Goal: Transaction & Acquisition: Purchase product/service

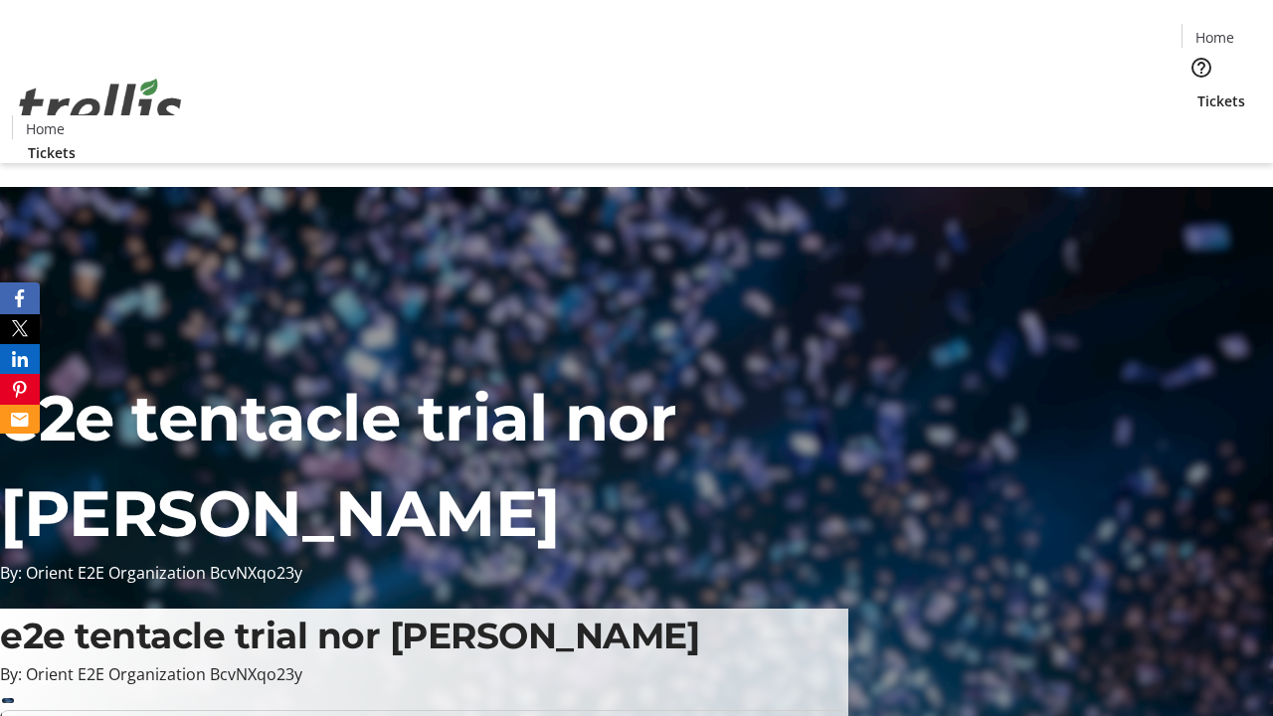
click at [1216, 30] on span "Sign Up" at bounding box center [1224, 28] width 58 height 24
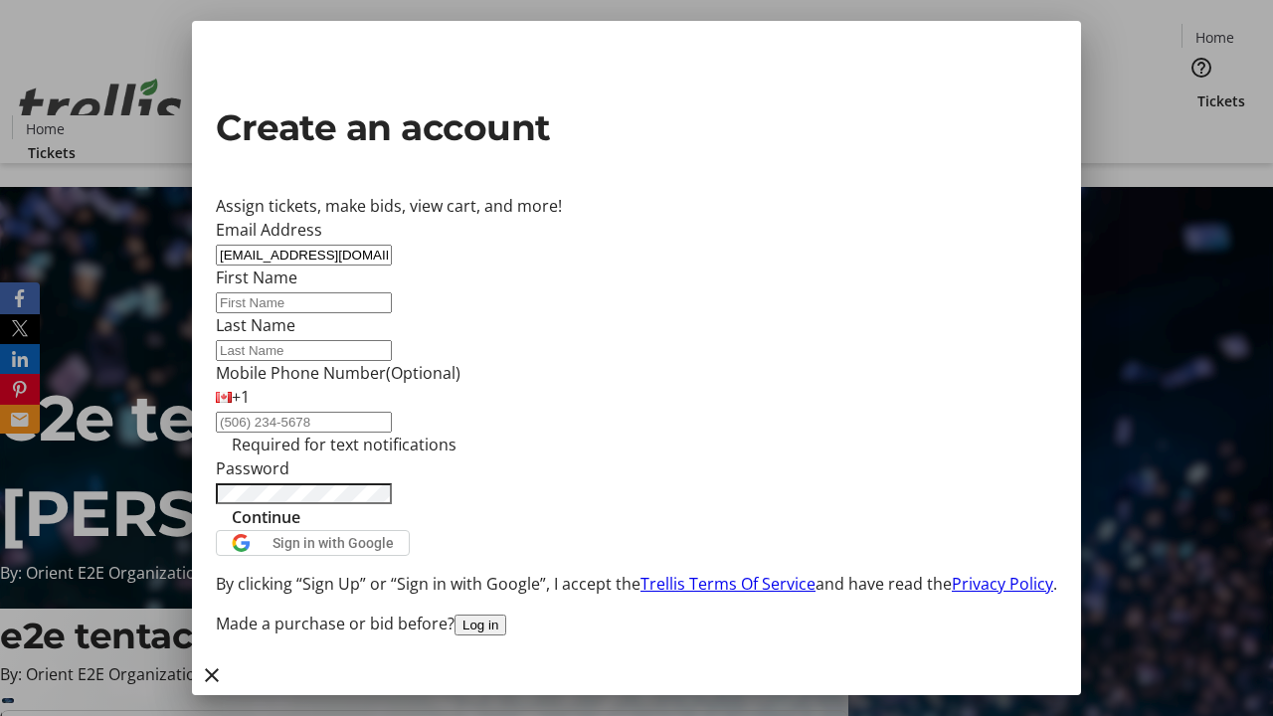
type input "[EMAIL_ADDRESS][DOMAIN_NAME]"
type input "[PERSON_NAME]"
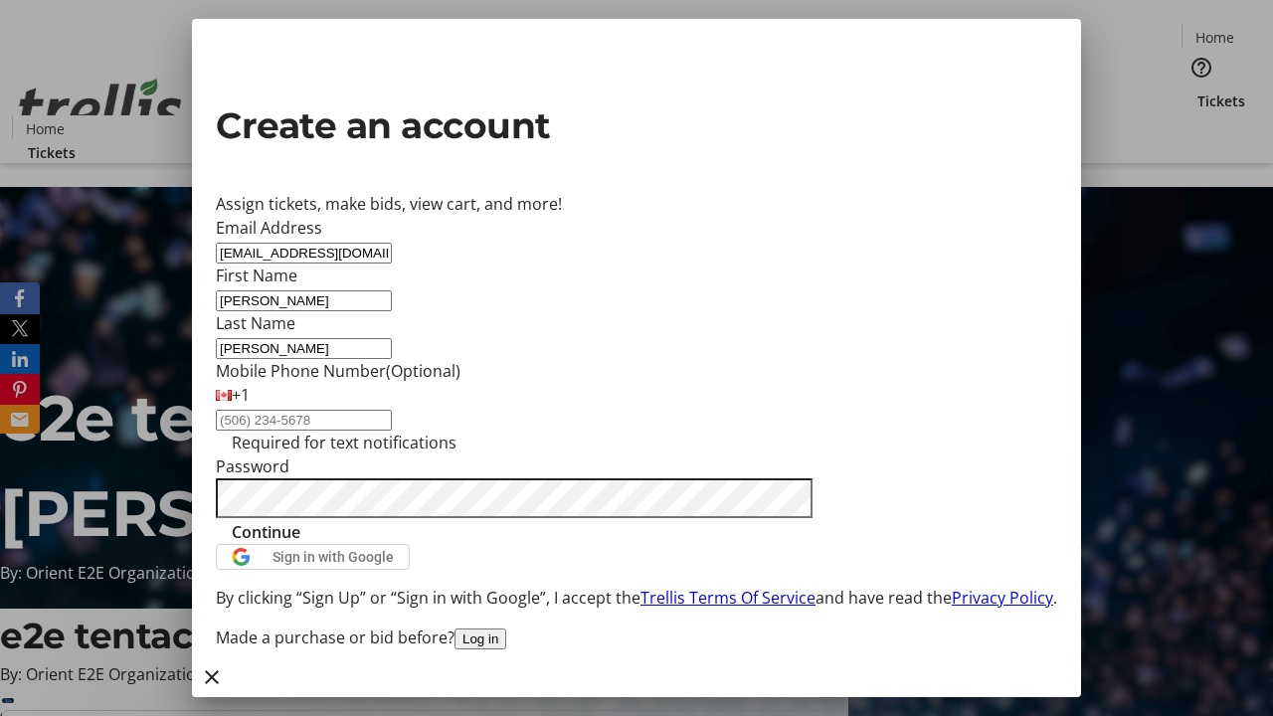
click at [300, 544] on span "Continue" at bounding box center [266, 532] width 69 height 24
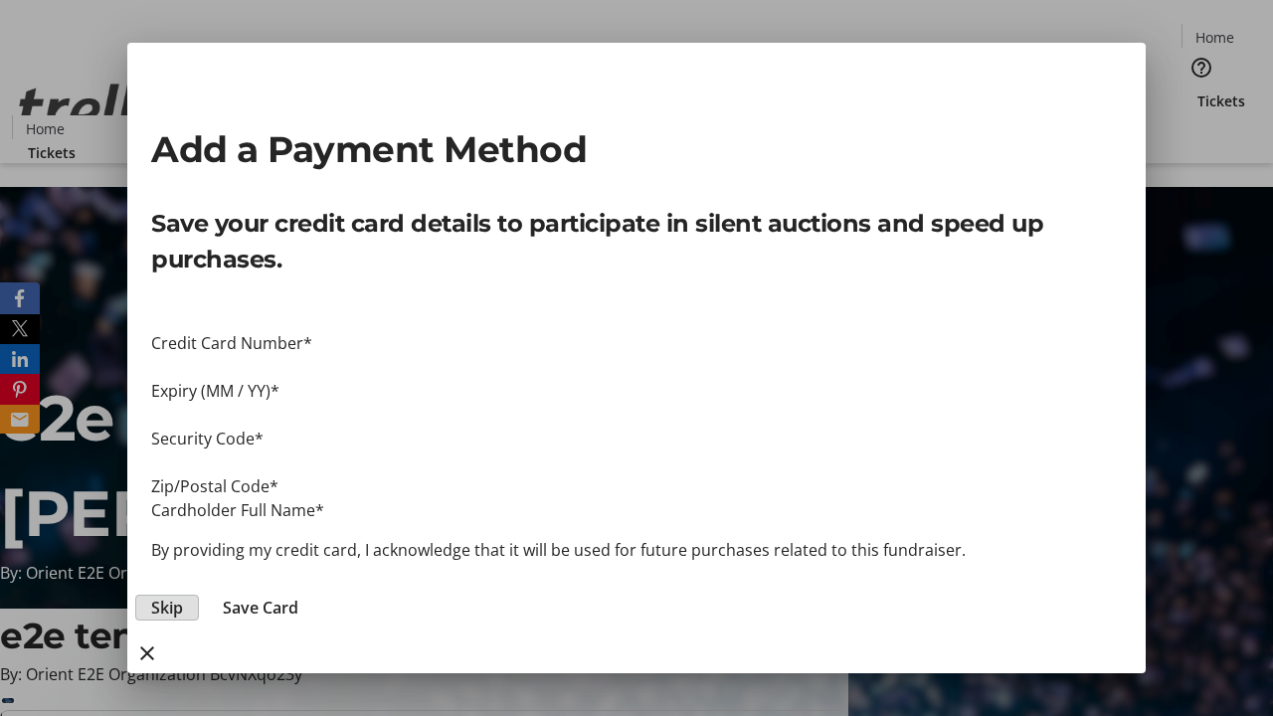
click at [183, 596] on span "Skip" at bounding box center [167, 608] width 32 height 24
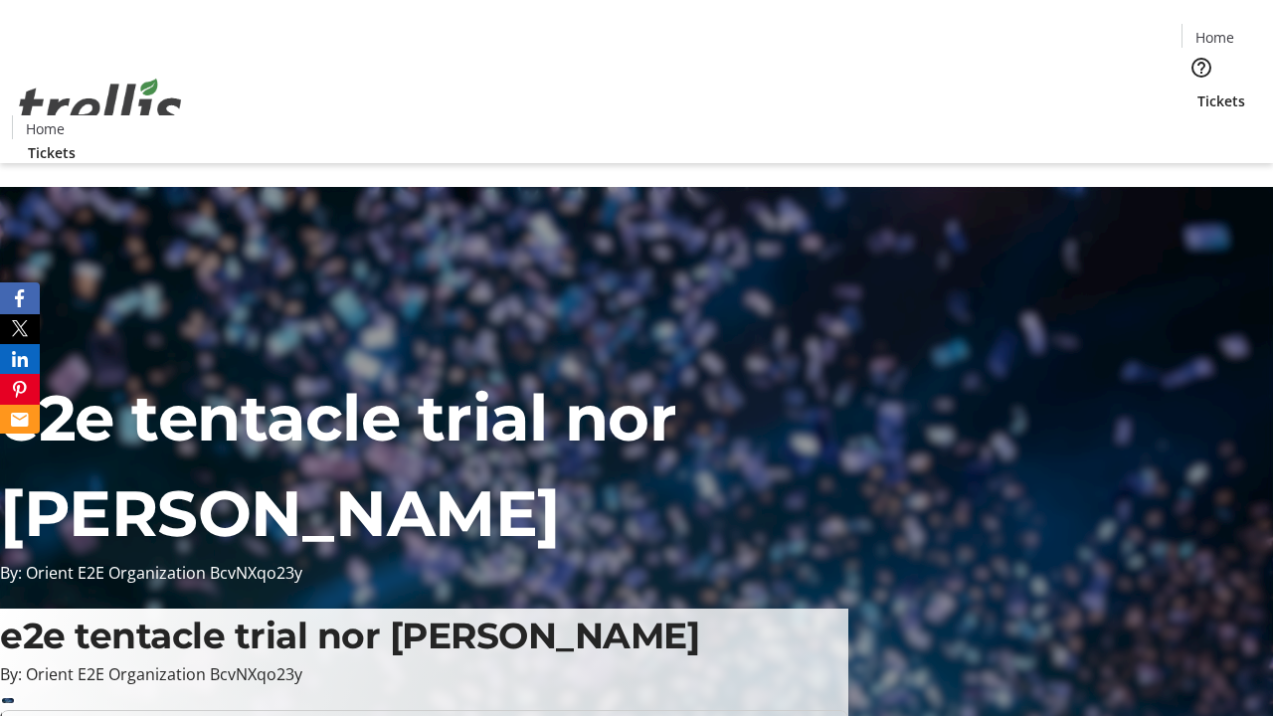
click at [1197, 90] on span "Tickets" at bounding box center [1221, 100] width 48 height 21
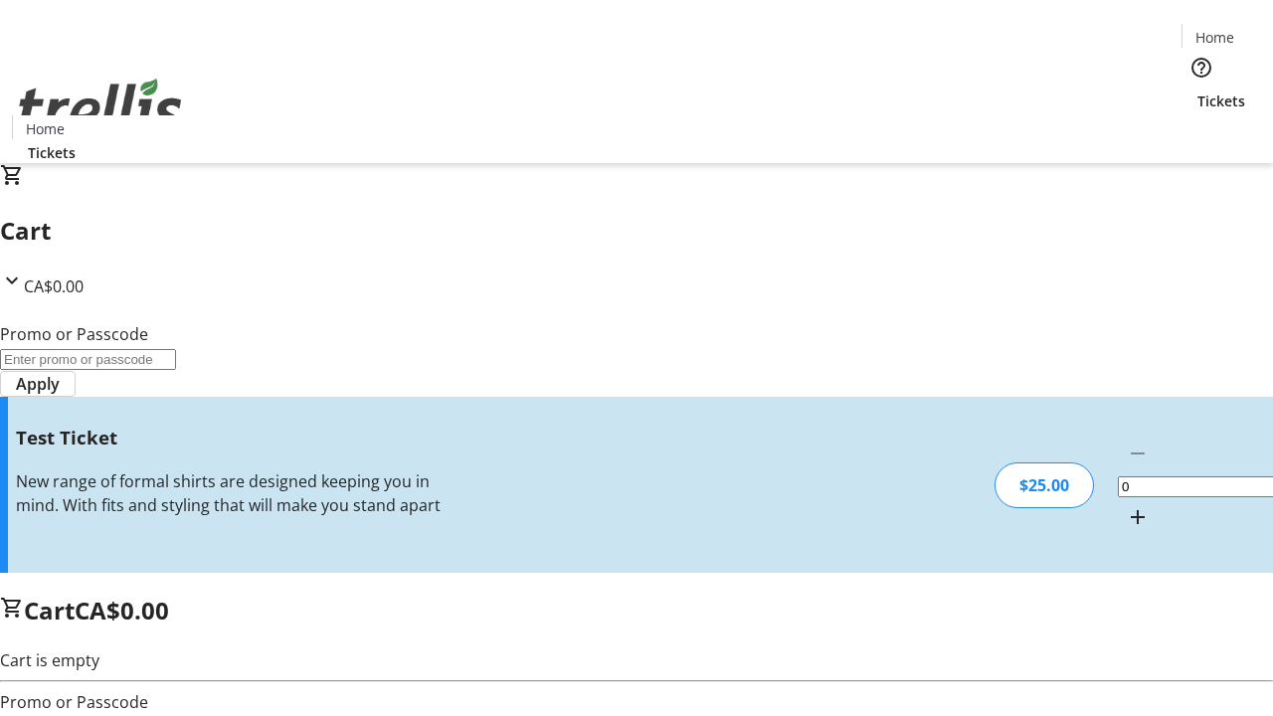
click at [1126, 505] on mat-icon "Increment by one" at bounding box center [1138, 517] width 24 height 24
type input "1"
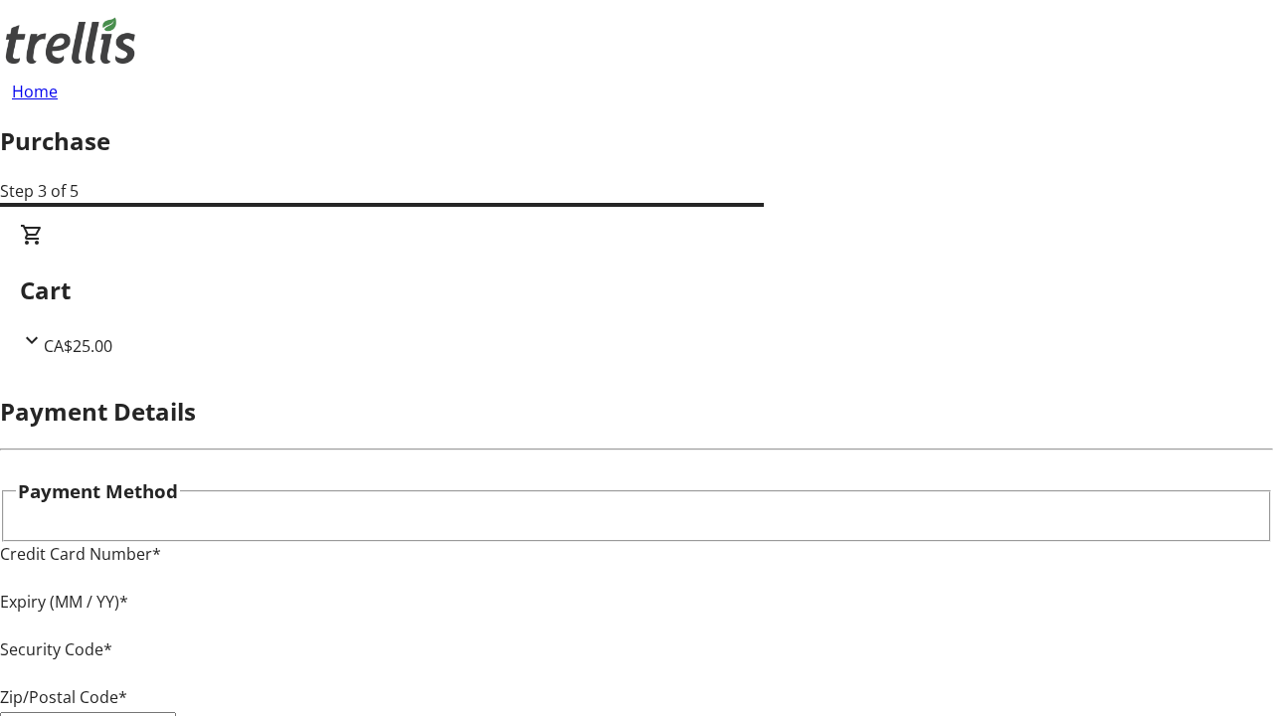
type input "V1Y 0C2"
